Goal: Task Accomplishment & Management: Use online tool/utility

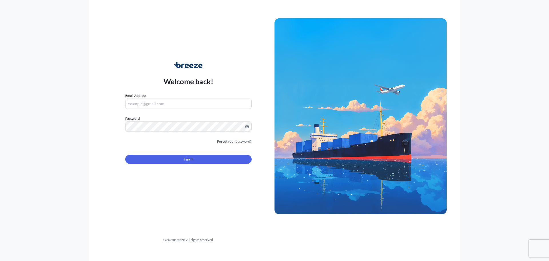
type input "[EMAIL_ADDRESS][DOMAIN_NAME]"
click at [117, 136] on div "Welcome back! Email Address [EMAIL_ADDRESS][DOMAIN_NAME] Password Must include:…" at bounding box center [188, 116] width 172 height 132
click at [182, 161] on button "Sign In" at bounding box center [188, 158] width 126 height 9
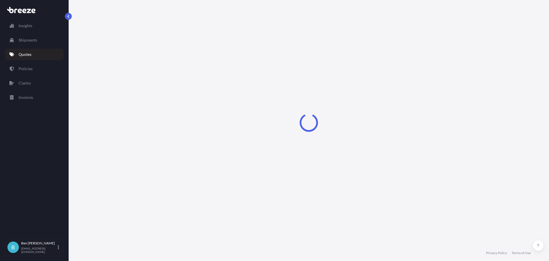
select select "Road"
select select "Sea"
select select "1"
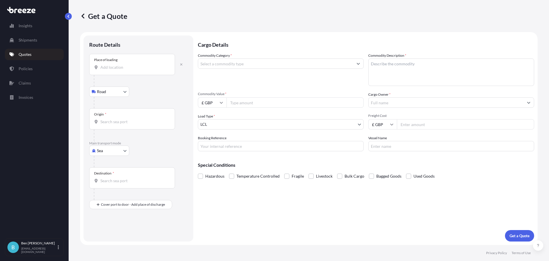
click at [122, 65] on input "Place of loading" at bounding box center [133, 67] width 67 height 6
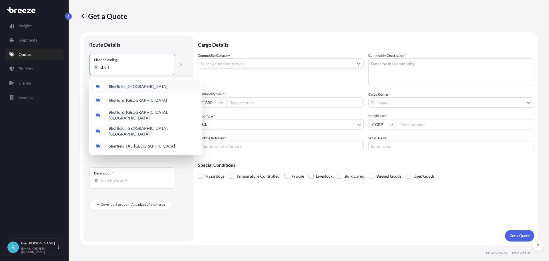
click at [123, 83] on div "Sheff ield, [GEOGRAPHIC_DATA]" at bounding box center [146, 87] width 109 height 14
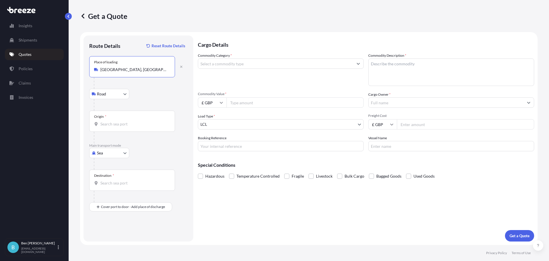
type input "[GEOGRAPHIC_DATA], [GEOGRAPHIC_DATA]"
click at [106, 153] on body "0 options available. 5 options available. Insights Shipments Quotes Policies Cl…" at bounding box center [274, 130] width 549 height 261
click at [110, 185] on div "Road" at bounding box center [109, 188] width 35 height 10
select select "Road"
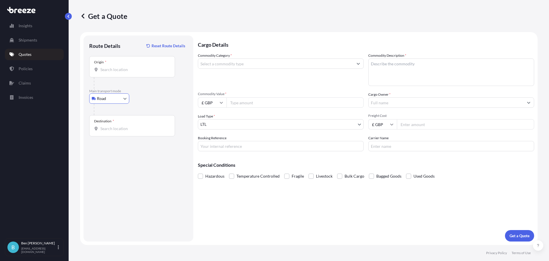
click at [115, 130] on input "Destination *" at bounding box center [133, 129] width 67 height 6
click at [117, 126] on input "Destination * Please select a destination" at bounding box center [133, 129] width 67 height 6
paste input "Sint-Niklaas"
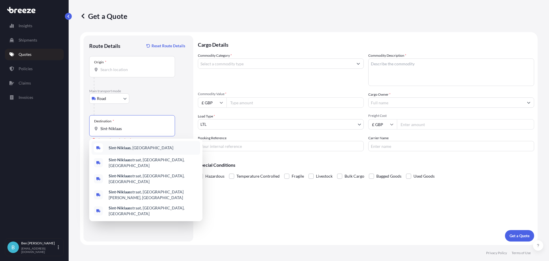
click at [139, 144] on div "[GEOGRAPHIC_DATA] , [GEOGRAPHIC_DATA]" at bounding box center [146, 148] width 109 height 14
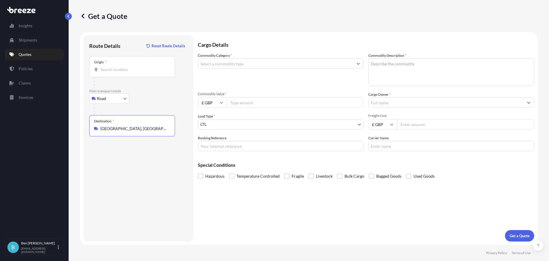
type input "[GEOGRAPHIC_DATA], [GEOGRAPHIC_DATA]"
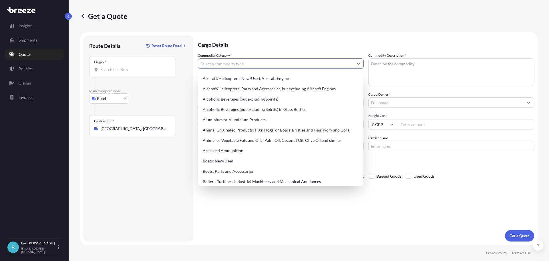
click at [231, 64] on input "Commodity Category *" at bounding box center [275, 63] width 155 height 10
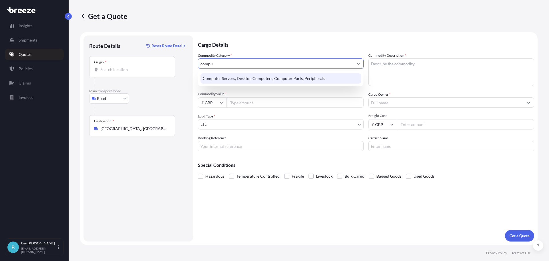
click at [235, 78] on div "Computer Servers, Desktop Computers, Computer Parts, Peripherals" at bounding box center [280, 78] width 161 height 10
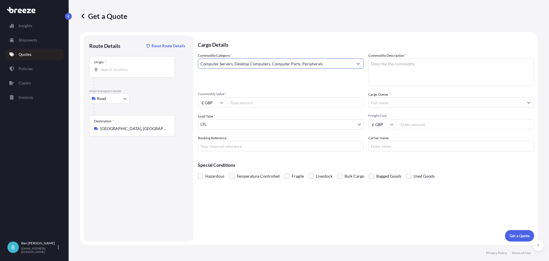
type input "Computer Servers, Desktop Computers, Computer Parts, Peripherals"
click at [388, 69] on textarea "Commodity Description *" at bounding box center [451, 71] width 166 height 27
type textarea "Computer stuff"
click at [287, 102] on input "Commodity Value *" at bounding box center [295, 102] width 137 height 10
type input "23000"
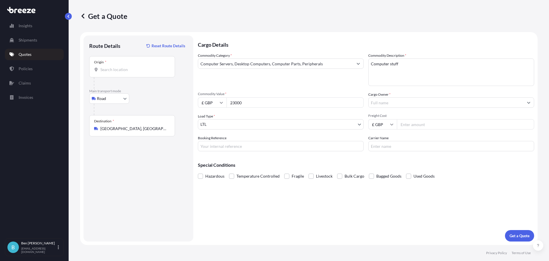
click at [384, 104] on input "Cargo Owner *" at bounding box center [446, 102] width 155 height 10
click at [395, 104] on input "Cargo Owner *" at bounding box center [446, 102] width 155 height 10
paste input "Austin Consultants"
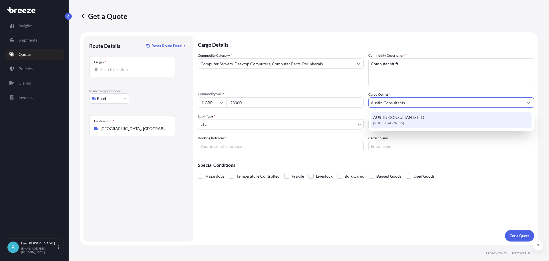
click at [422, 118] on span "AUSTIN CONSULTANTS LTD" at bounding box center [398, 117] width 51 height 6
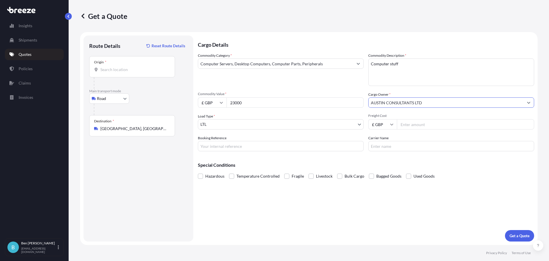
type input "AUSTIN CONSULTANTS LTD"
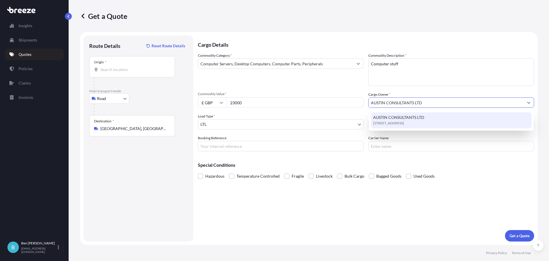
click at [387, 118] on span "AUSTIN CONSULTANTS LTD" at bounding box center [398, 117] width 51 height 6
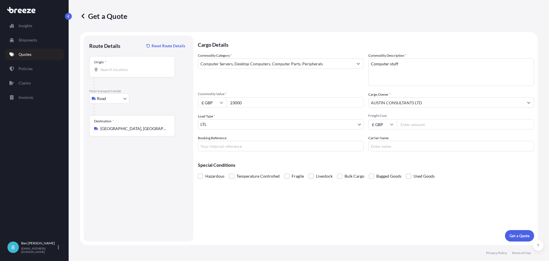
click at [418, 126] on input "Freight Cost" at bounding box center [465, 124] width 137 height 10
type input "175"
drag, startPoint x: 209, startPoint y: 148, endPoint x: 203, endPoint y: 146, distance: 6.2
click at [209, 148] on input "Booking Reference" at bounding box center [281, 146] width 166 height 10
type input "q"
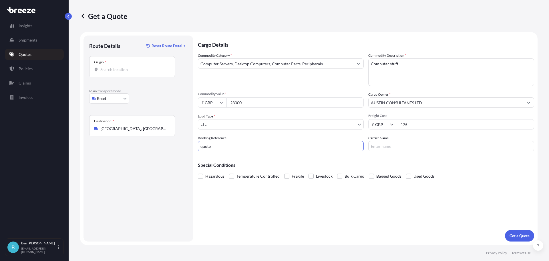
type input "quote"
click at [397, 149] on input "Carrier Name" at bounding box center [451, 146] width 166 height 10
type input "Surefreight"
click at [116, 71] on input "Origin *" at bounding box center [133, 70] width 67 height 6
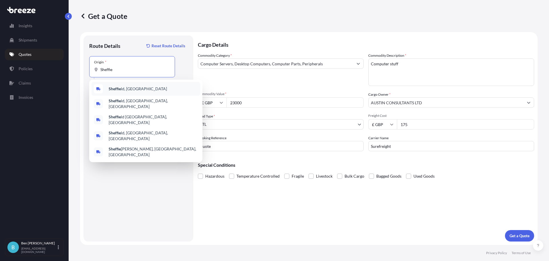
click at [130, 87] on span "[PERSON_NAME], [GEOGRAPHIC_DATA]" at bounding box center [138, 89] width 58 height 6
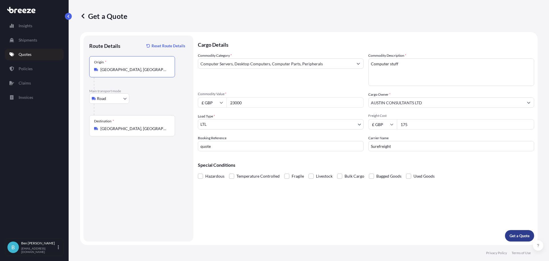
type input "[GEOGRAPHIC_DATA], [GEOGRAPHIC_DATA]"
click at [524, 230] on button "Get a Quote" at bounding box center [519, 235] width 29 height 11
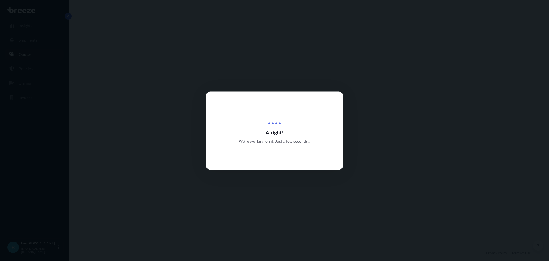
select select "Road"
select select "1"
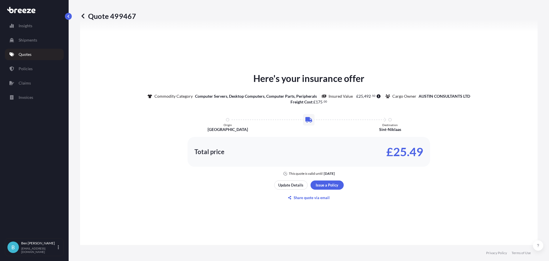
scroll to position [267, 0]
